Goal: Check status

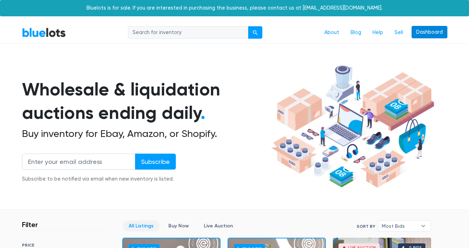
click at [420, 33] on link "Dashboard" at bounding box center [429, 32] width 36 height 13
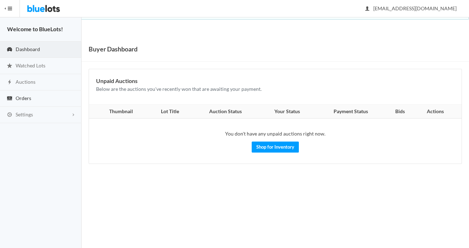
click at [28, 99] on span "Orders" at bounding box center [24, 98] width 16 height 6
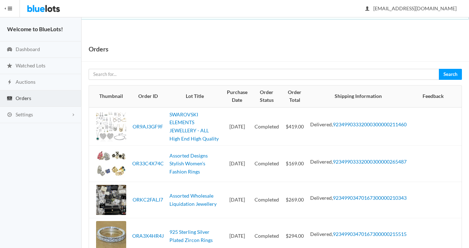
scroll to position [91, 0]
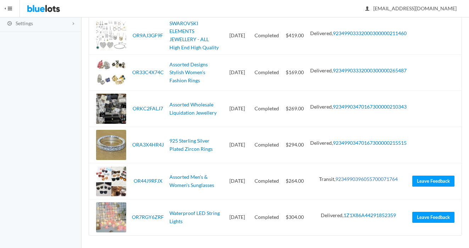
click at [362, 178] on link "9234990396055700071764" at bounding box center [366, 179] width 62 height 6
